Goal: Navigation & Orientation: Find specific page/section

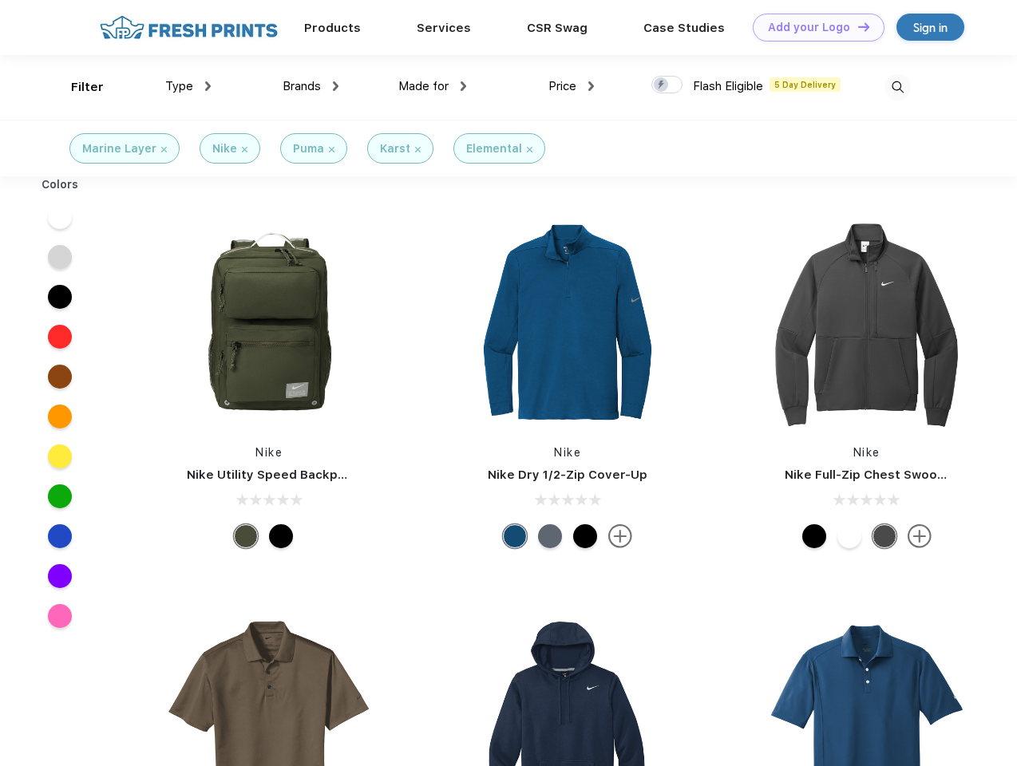
click at [813, 27] on link "Add your Logo Design Tool" at bounding box center [819, 28] width 132 height 28
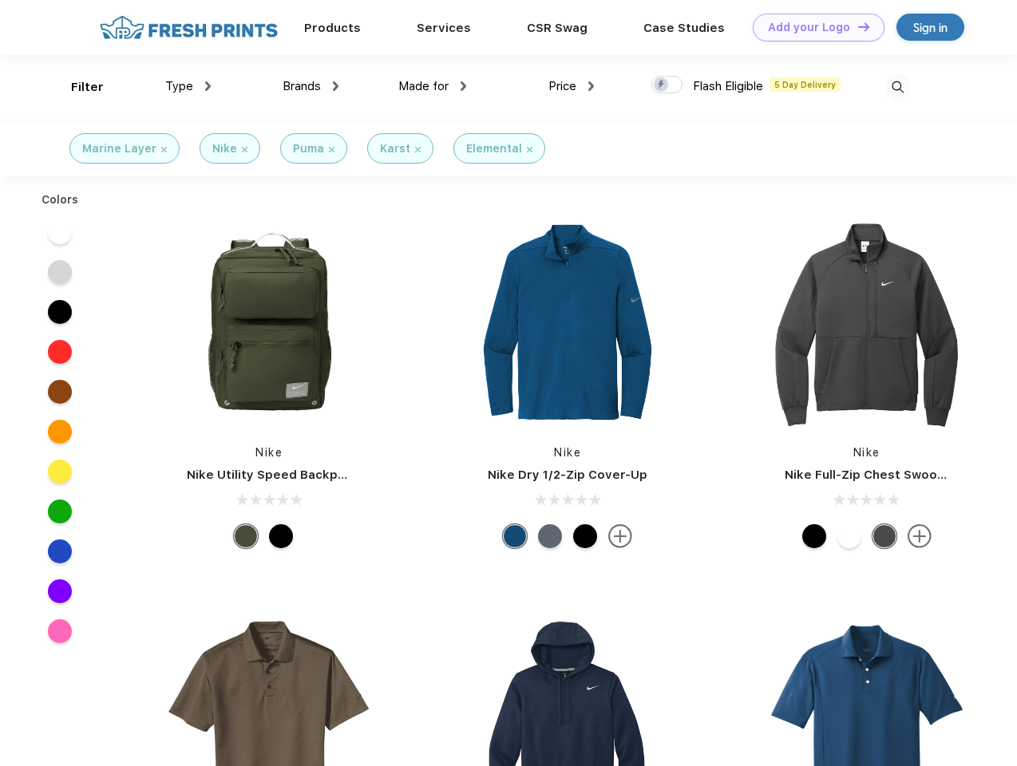
click at [0, 0] on div "Design Tool" at bounding box center [0, 0] width 0 height 0
click at [857, 26] on link "Add your Logo Design Tool" at bounding box center [819, 28] width 132 height 28
click at [77, 87] on div "Filter" at bounding box center [87, 87] width 33 height 18
click at [188, 86] on span "Type" at bounding box center [179, 86] width 28 height 14
click at [311, 86] on span "Brands" at bounding box center [302, 86] width 38 height 14
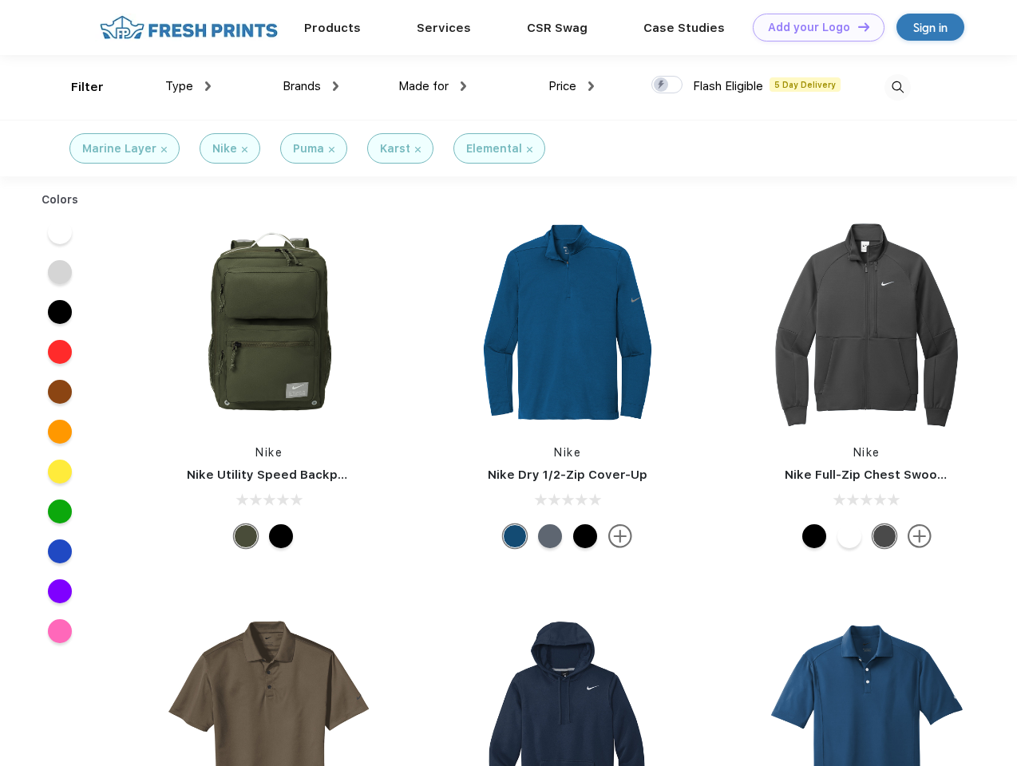
click at [433, 86] on span "Made for" at bounding box center [423, 86] width 50 height 14
click at [572, 86] on span "Price" at bounding box center [562, 86] width 28 height 14
click at [667, 85] on div at bounding box center [666, 85] width 31 height 18
click at [662, 85] on input "checkbox" at bounding box center [656, 80] width 10 height 10
click at [897, 87] on img at bounding box center [898, 87] width 26 height 26
